Goal: Information Seeking & Learning: Learn about a topic

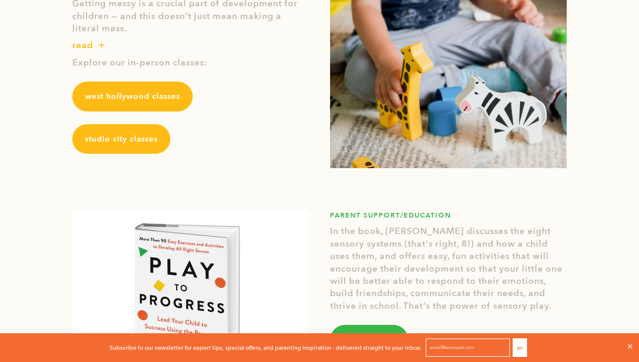
scroll to position [1028, 0]
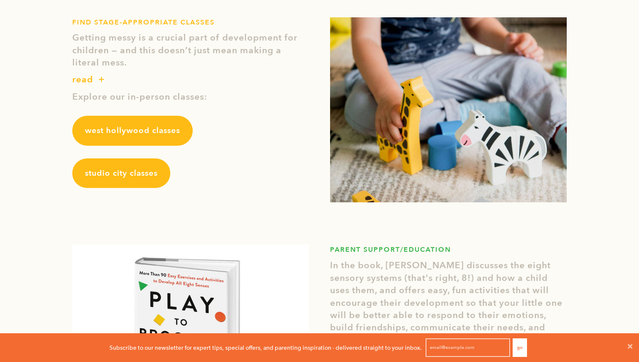
click at [162, 127] on span "west hollywood classes" at bounding box center [132, 130] width 95 height 11
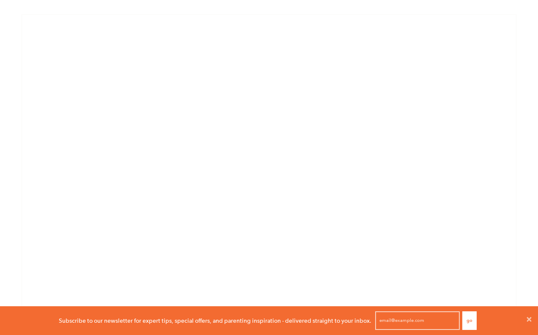
scroll to position [590, 0]
click at [532, 321] on icon at bounding box center [529, 319] width 7 height 7
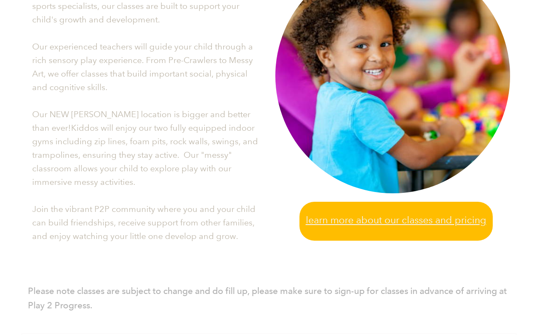
scroll to position [0, 0]
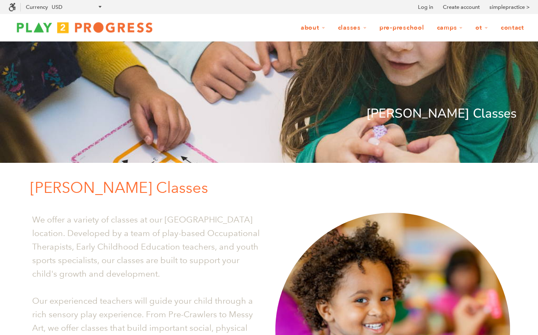
click at [411, 24] on link "Pre-Preschool" at bounding box center [402, 28] width 56 height 16
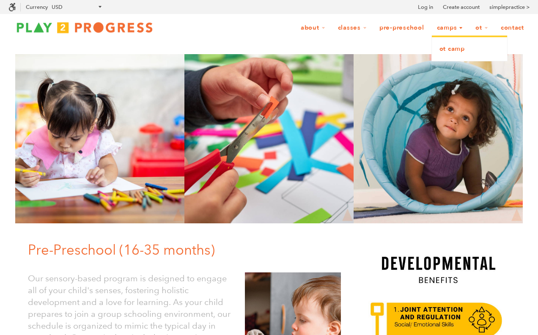
click at [451, 51] on link "OT Camp" at bounding box center [469, 49] width 75 height 19
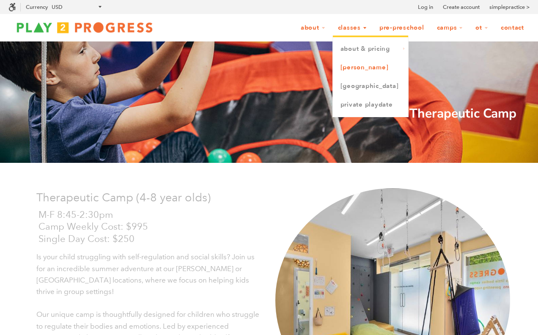
click at [354, 69] on link "[PERSON_NAME]" at bounding box center [370, 67] width 75 height 19
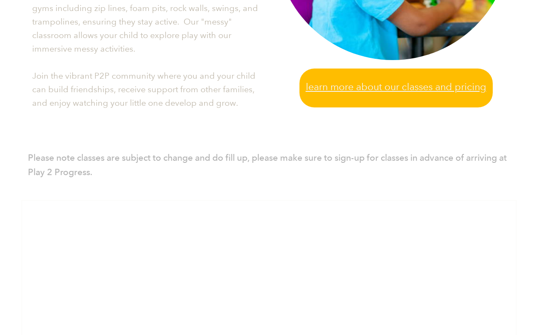
scroll to position [355, 0]
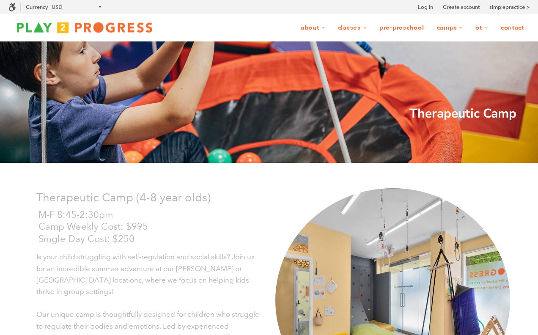
scroll to position [0, 0]
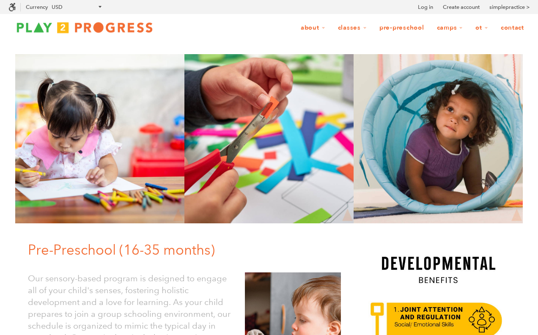
scroll to position [0, 0]
